Goal: Check status: Check status

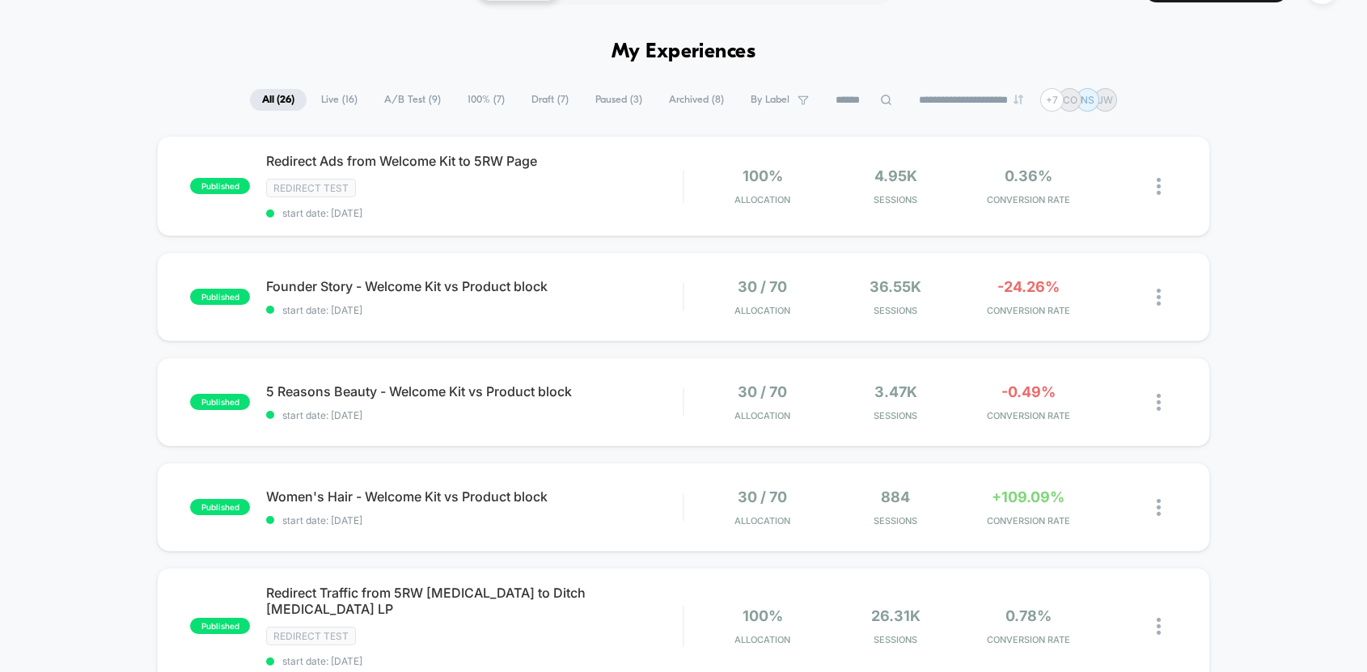
scroll to position [44, 0]
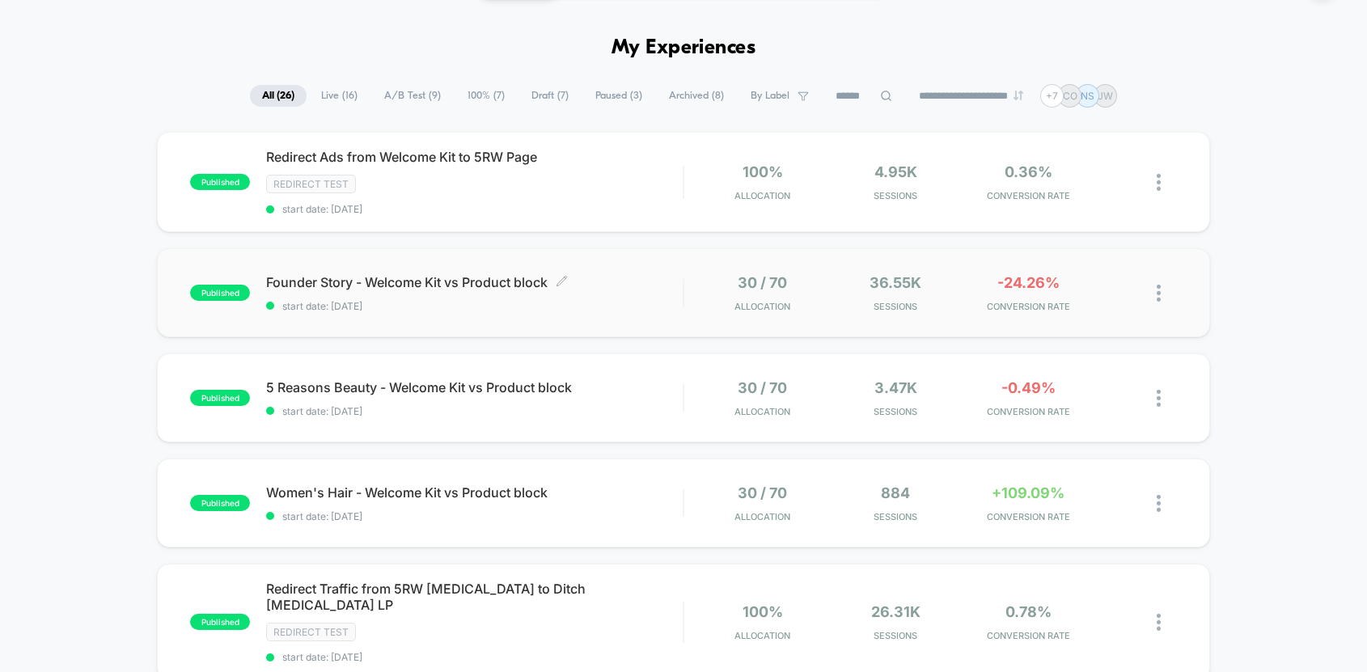
click at [438, 279] on span "Founder Story - Welcome Kit vs Product block Click to edit experience details" at bounding box center [474, 282] width 417 height 16
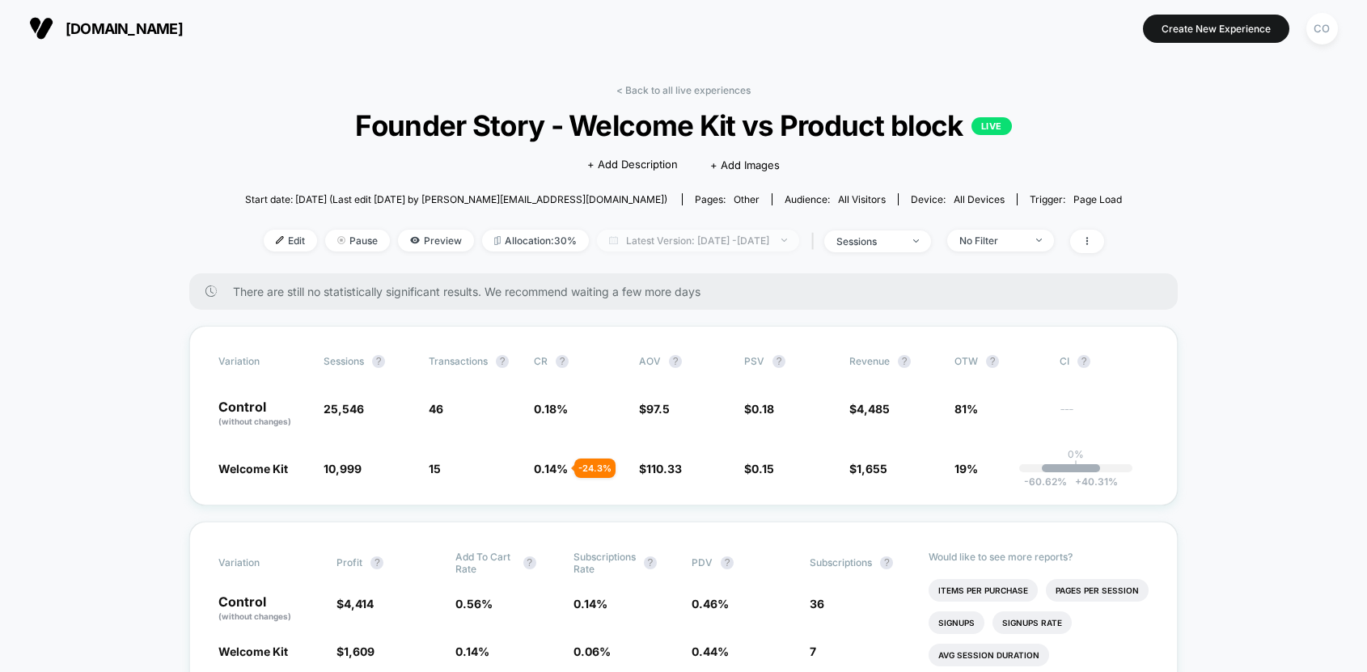
click at [679, 231] on span "Latest Version: [DATE] - [DATE]" at bounding box center [698, 241] width 202 height 22
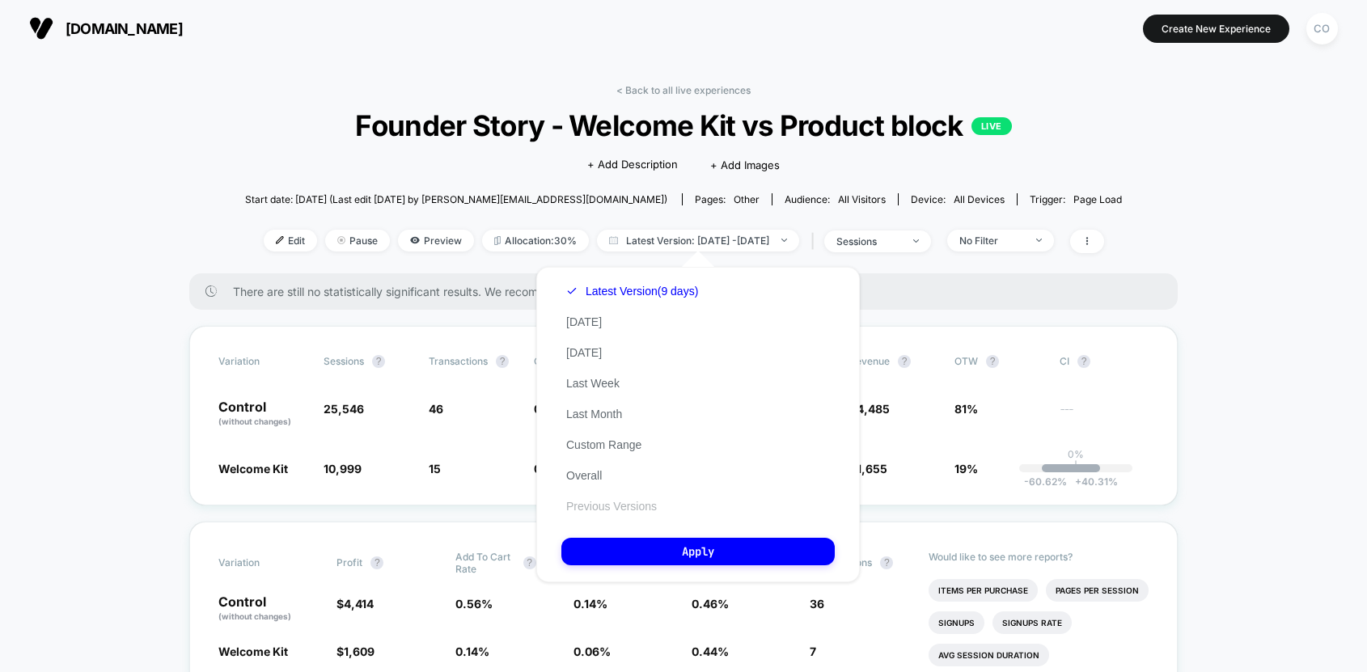
click at [625, 503] on button "Previous Versions" at bounding box center [611, 506] width 100 height 15
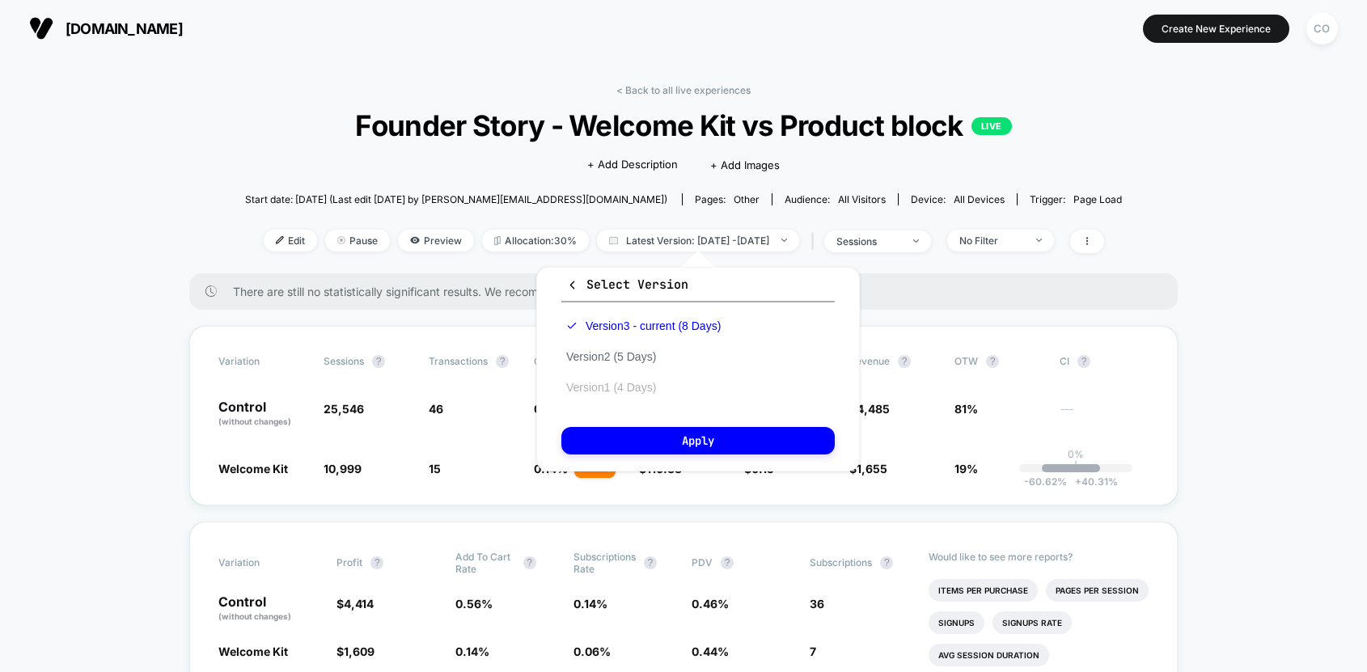
click at [615, 392] on button "Version 1 (4 Days)" at bounding box center [610, 387] width 99 height 15
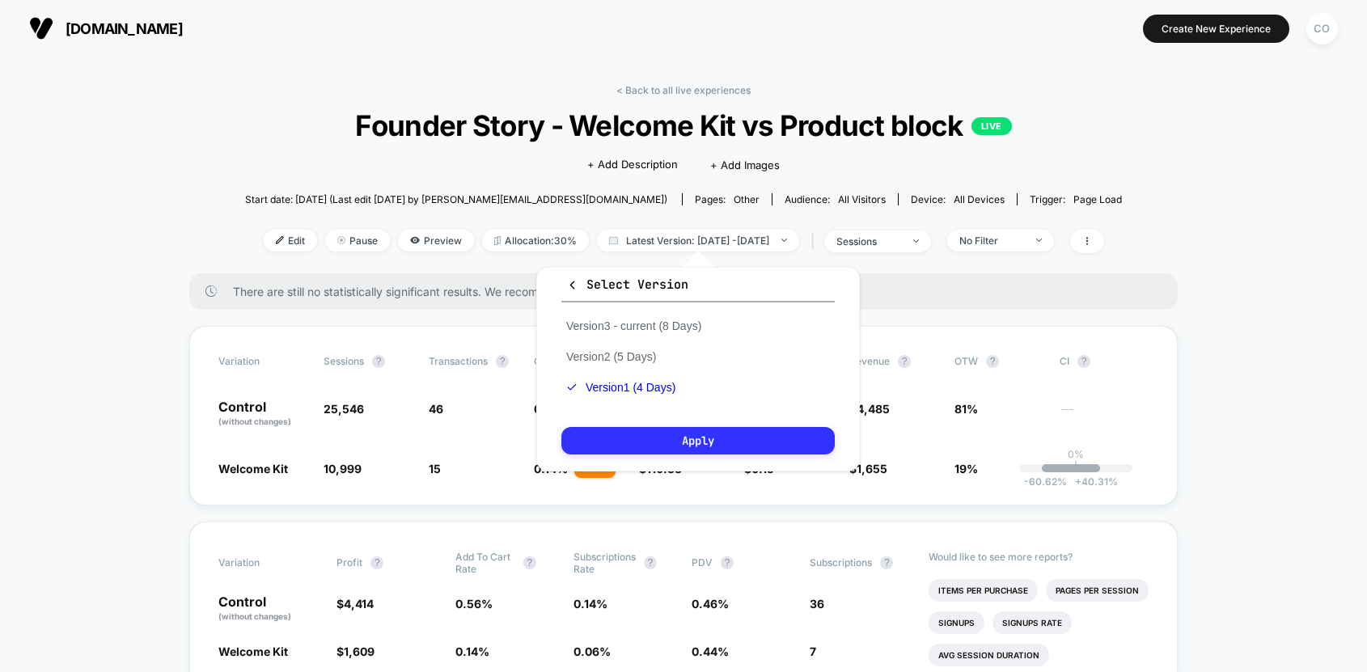
click at [626, 450] on button "Apply" at bounding box center [697, 441] width 273 height 28
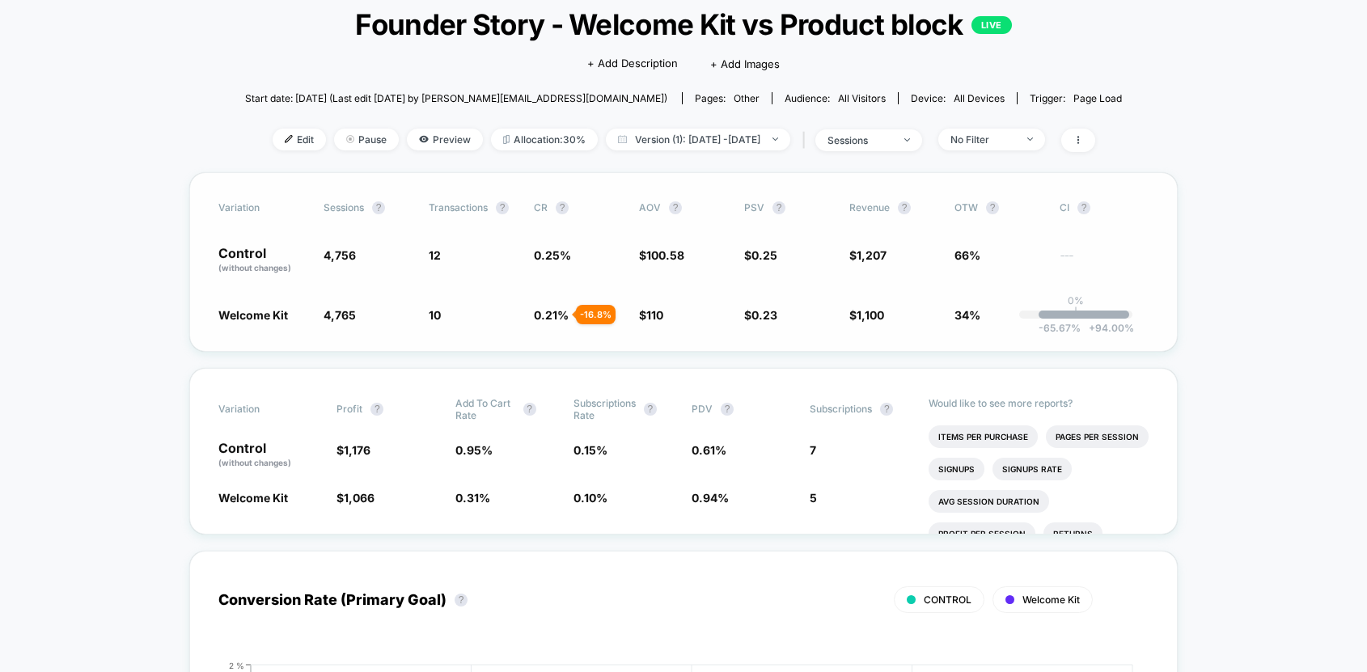
scroll to position [42, 0]
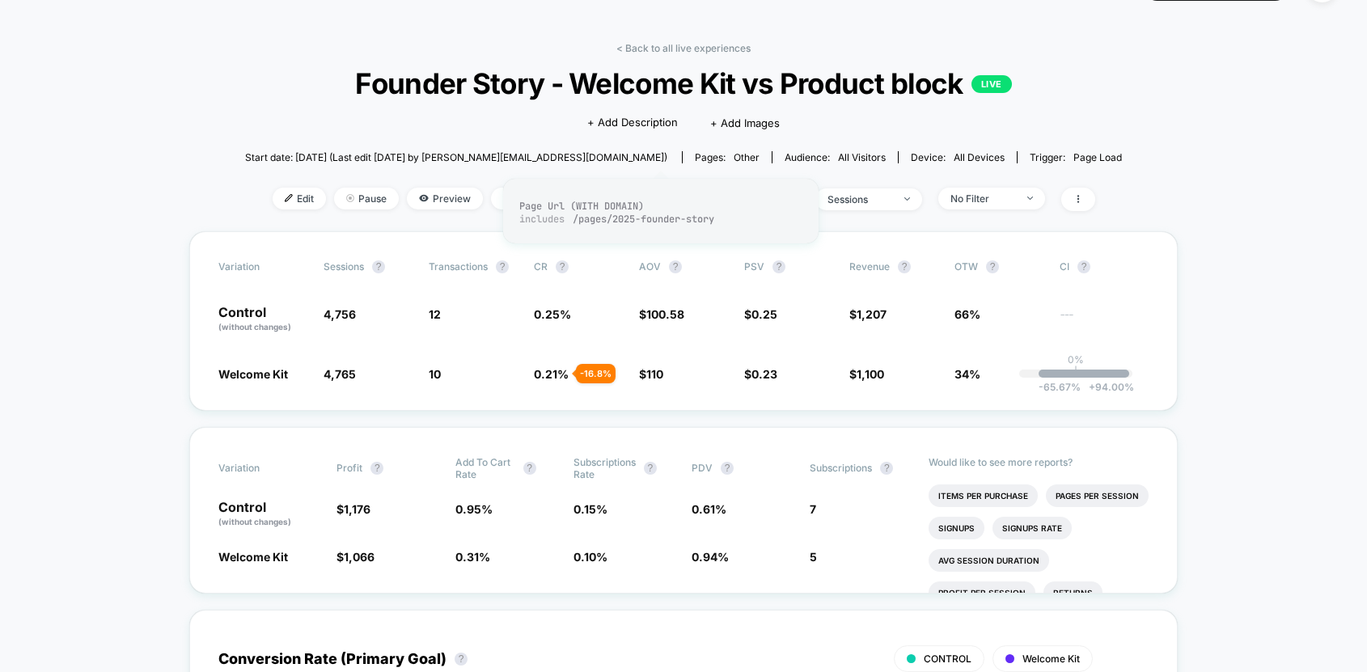
click at [660, 171] on div "< Back to all live experiences Founder Story - Welcome Kit vs Product block LIV…" at bounding box center [683, 136] width 877 height 189
click at [653, 191] on span "Version (1): [DATE] - [DATE]" at bounding box center [698, 199] width 184 height 22
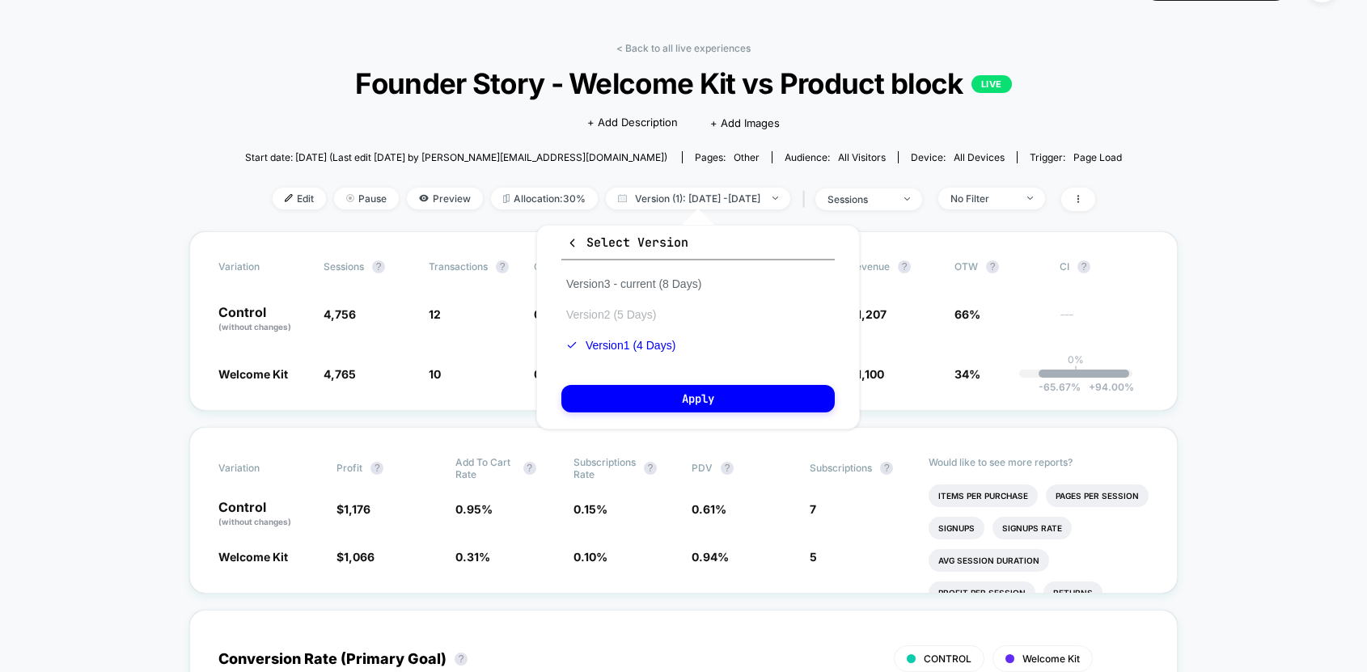
click at [627, 311] on button "Version 2 (5 Days)" at bounding box center [610, 314] width 99 height 15
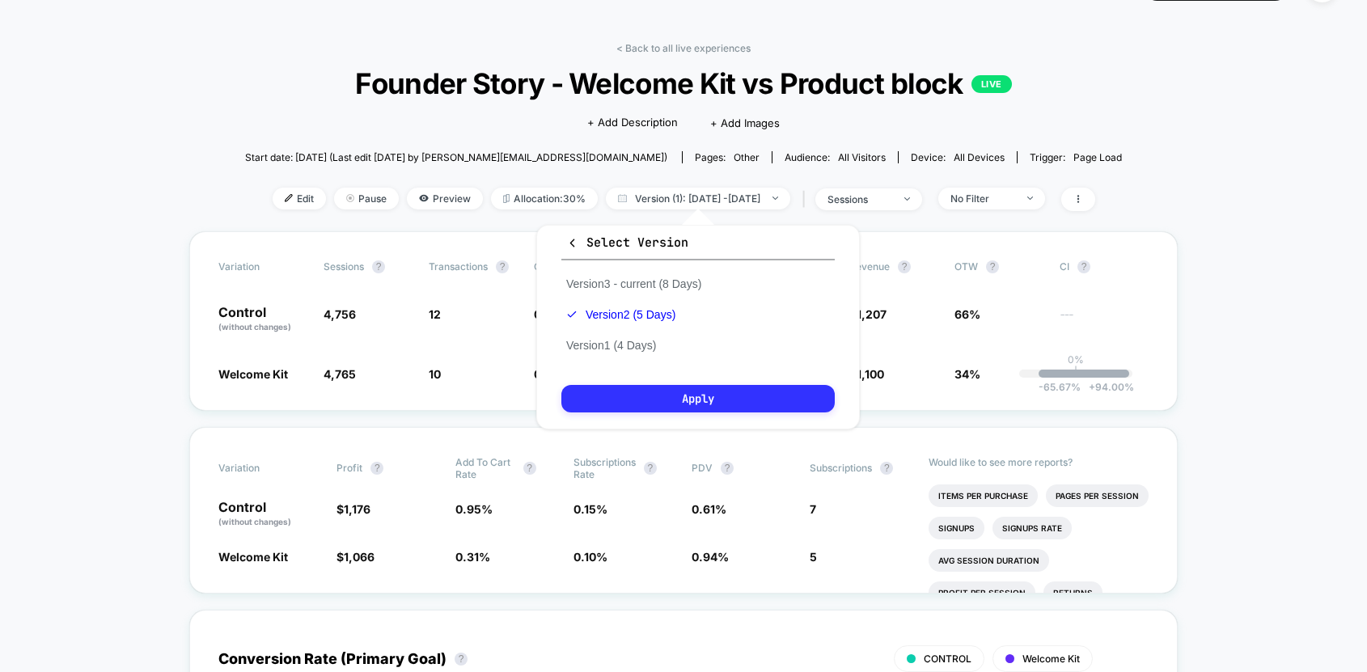
click at [660, 392] on button "Apply" at bounding box center [697, 399] width 273 height 28
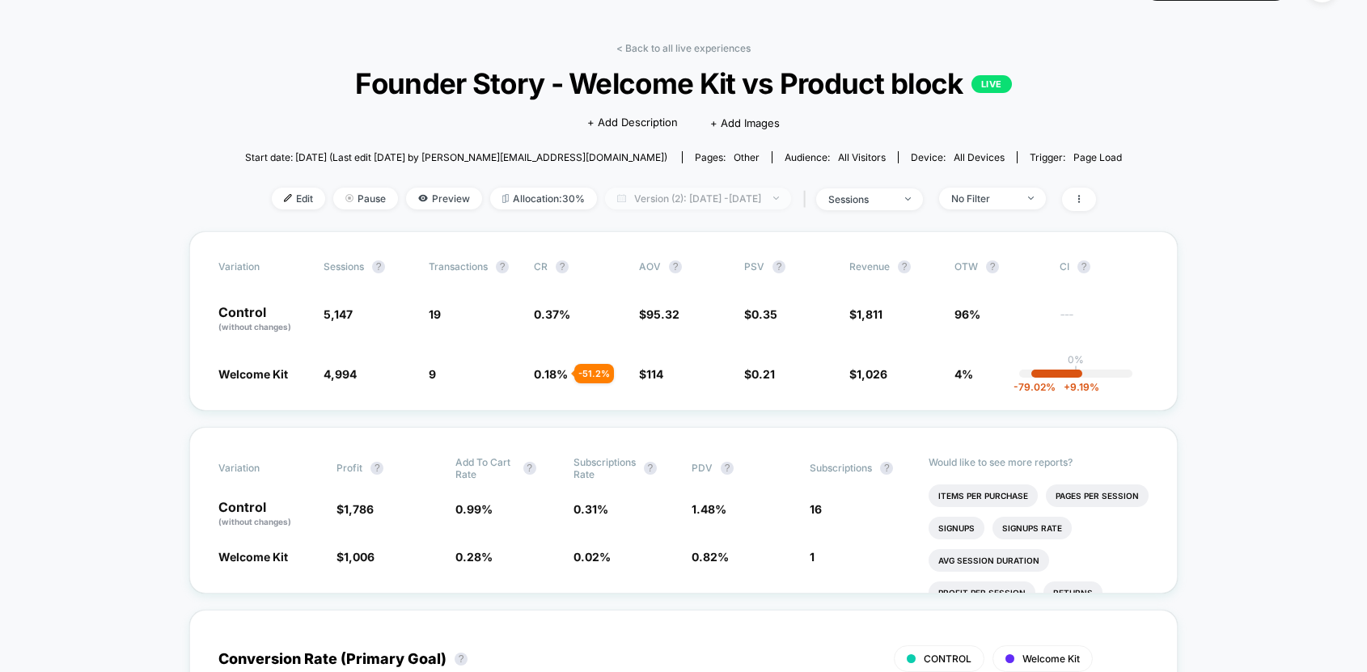
click at [648, 197] on span "Version (2): [DATE] - [DATE]" at bounding box center [698, 199] width 186 height 22
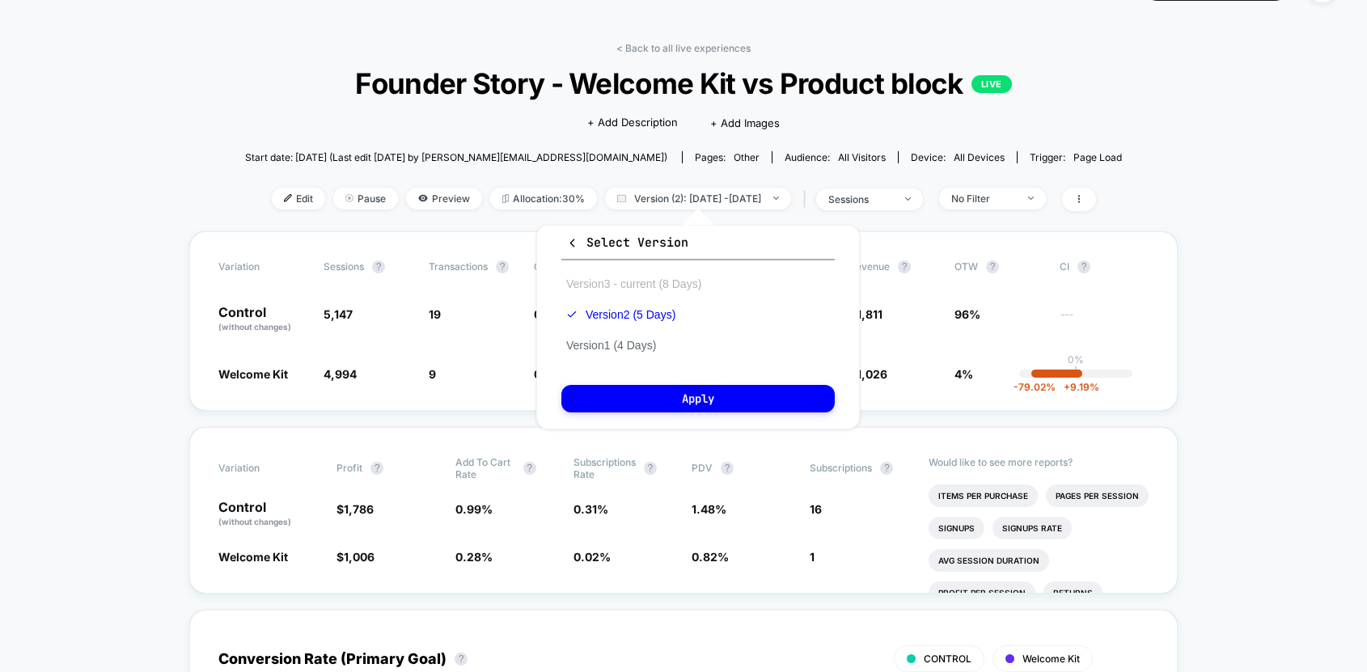
click at [631, 277] on button "Version 3 - current (8 Days)" at bounding box center [633, 284] width 145 height 15
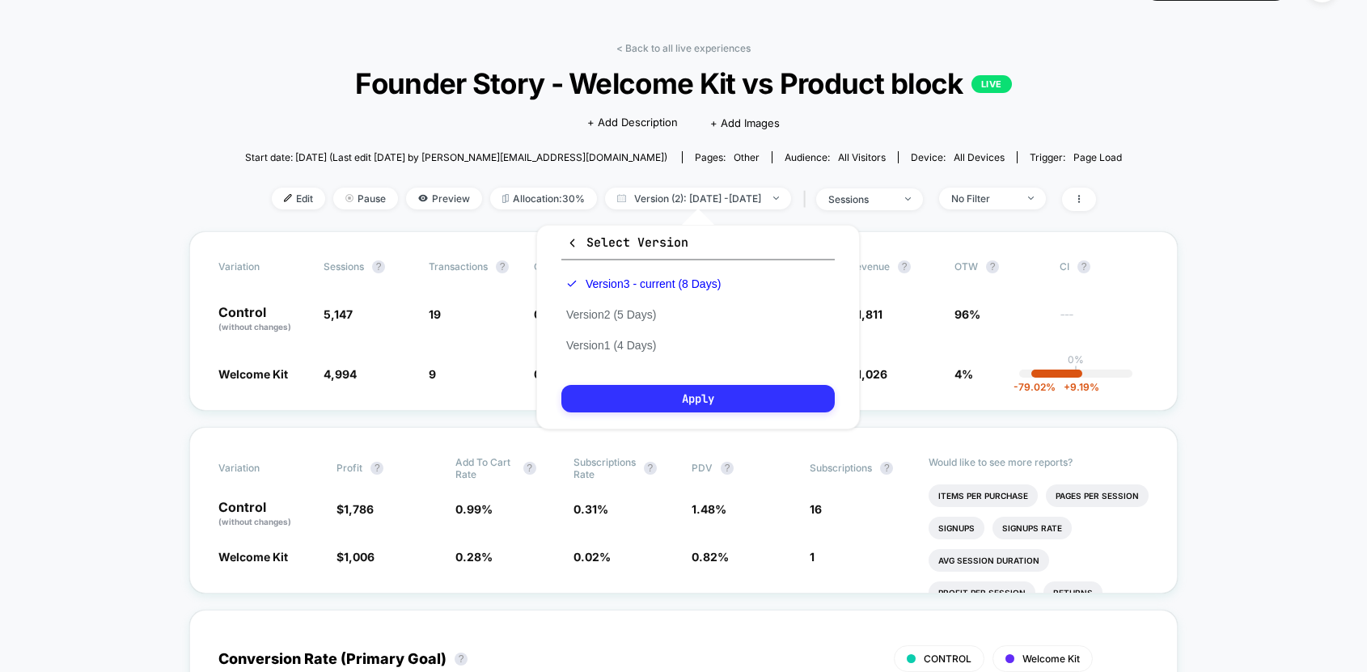
click at [634, 399] on button "Apply" at bounding box center [697, 399] width 273 height 28
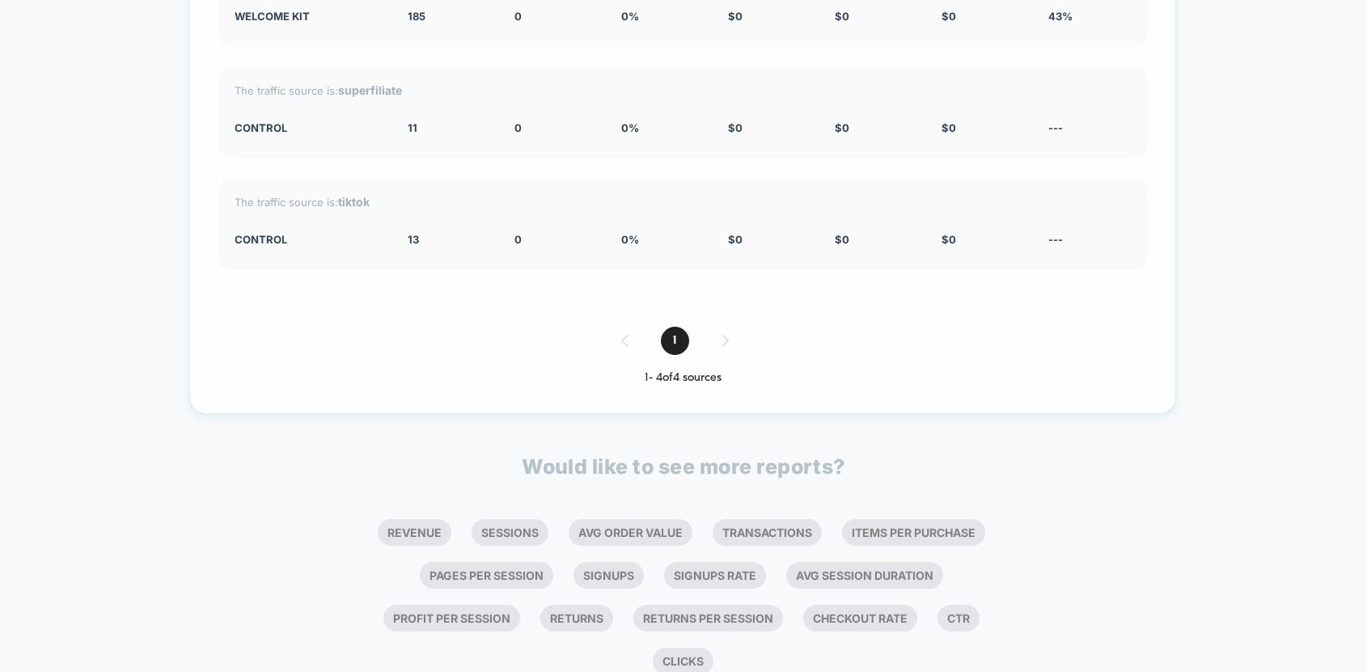
scroll to position [4484, 0]
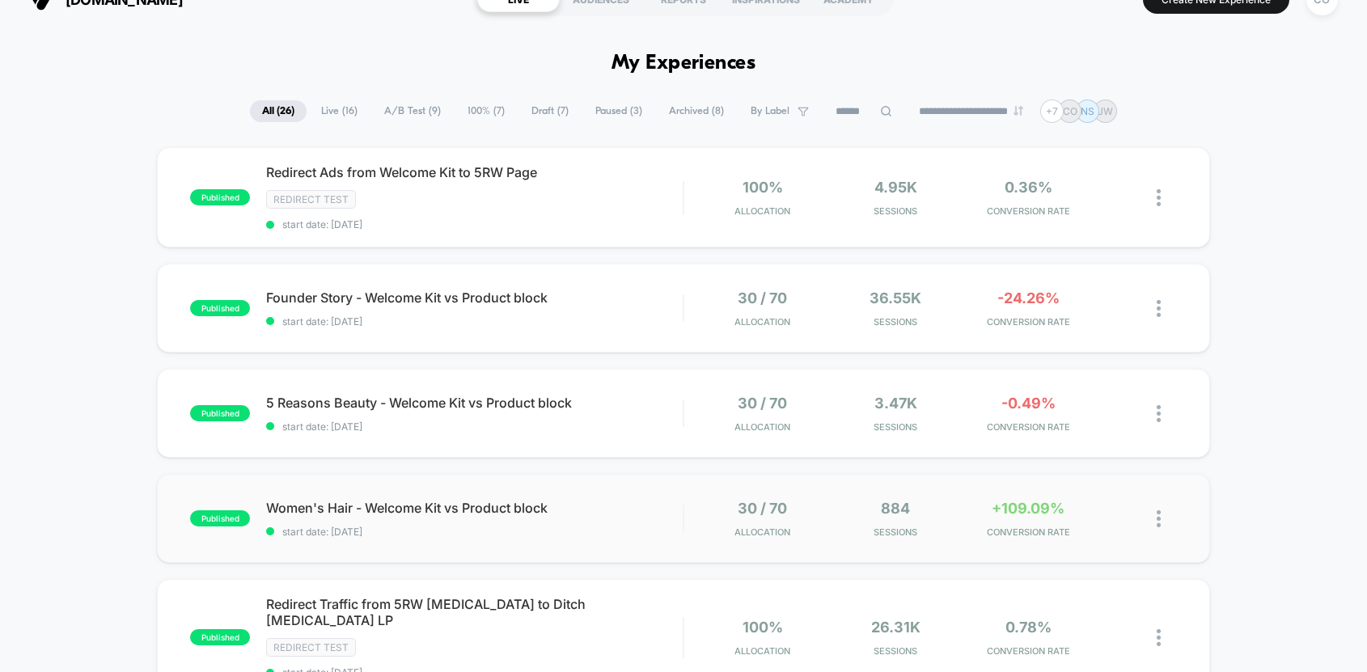
scroll to position [30, 0]
